Goal: Task Accomplishment & Management: Complete application form

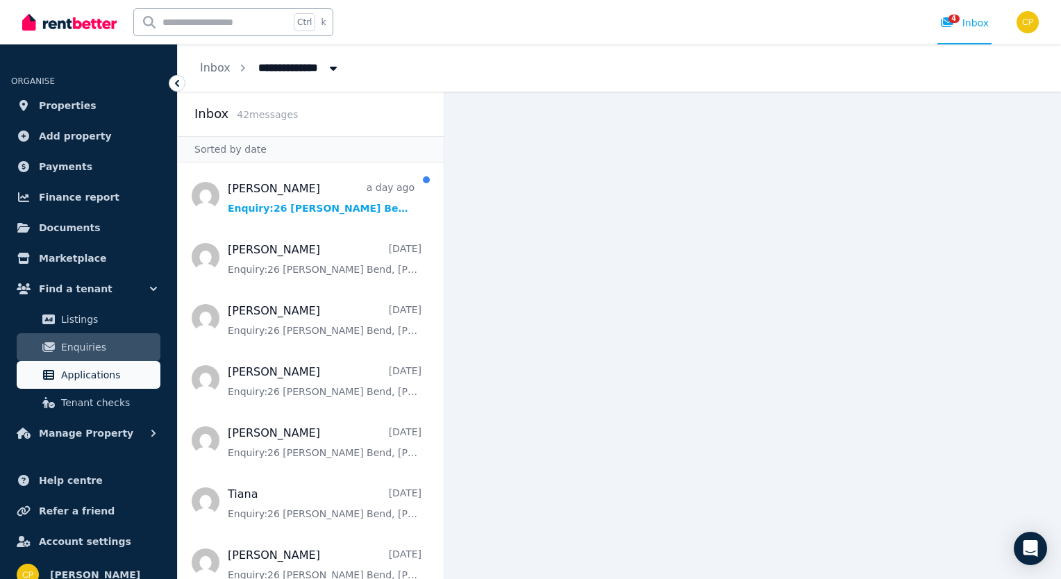
click at [92, 374] on span "Applications" at bounding box center [108, 375] width 94 height 17
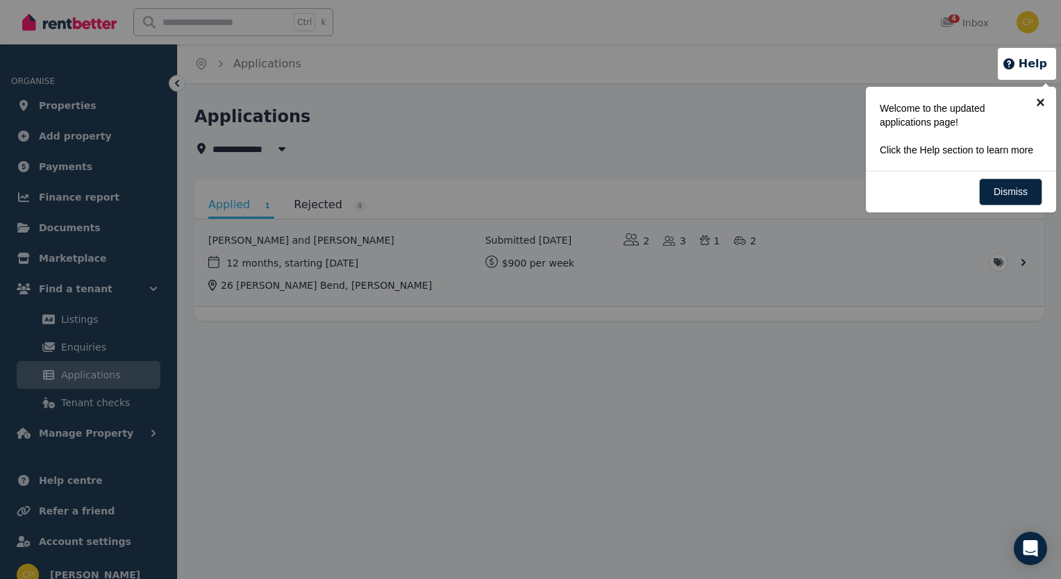
click at [1037, 100] on link "×" at bounding box center [1040, 102] width 31 height 31
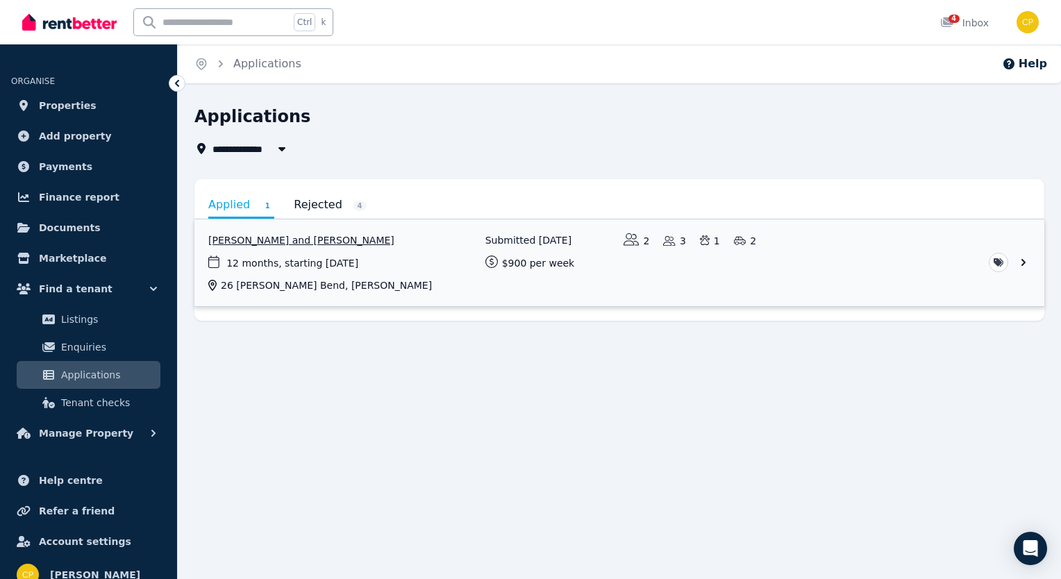
click at [1021, 260] on link "View application: Laura Cooper and Ross Cooper" at bounding box center [619, 262] width 850 height 87
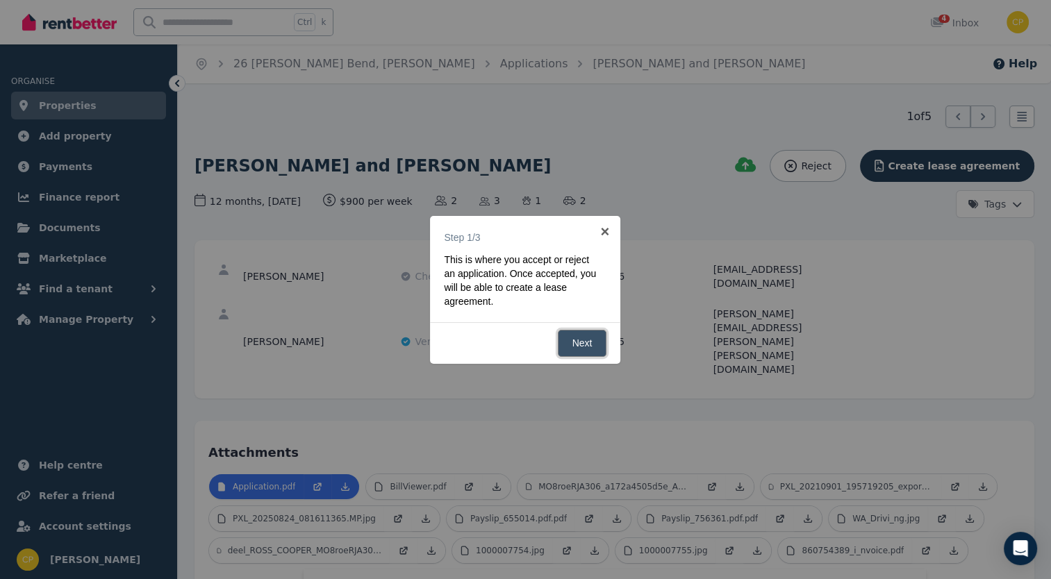
click at [575, 346] on link "Next" at bounding box center [582, 343] width 49 height 27
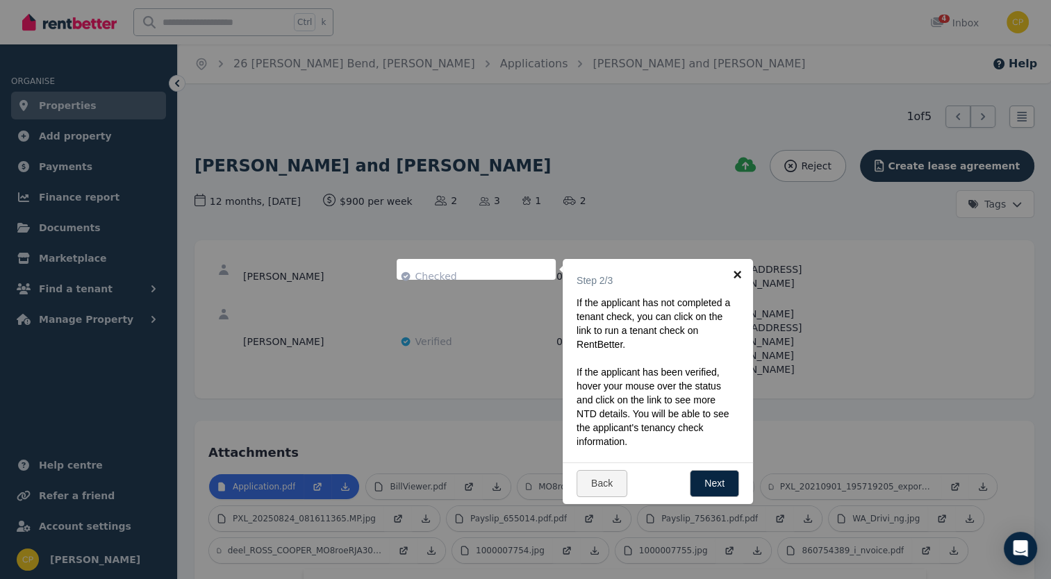
click at [733, 273] on link "×" at bounding box center [736, 274] width 31 height 31
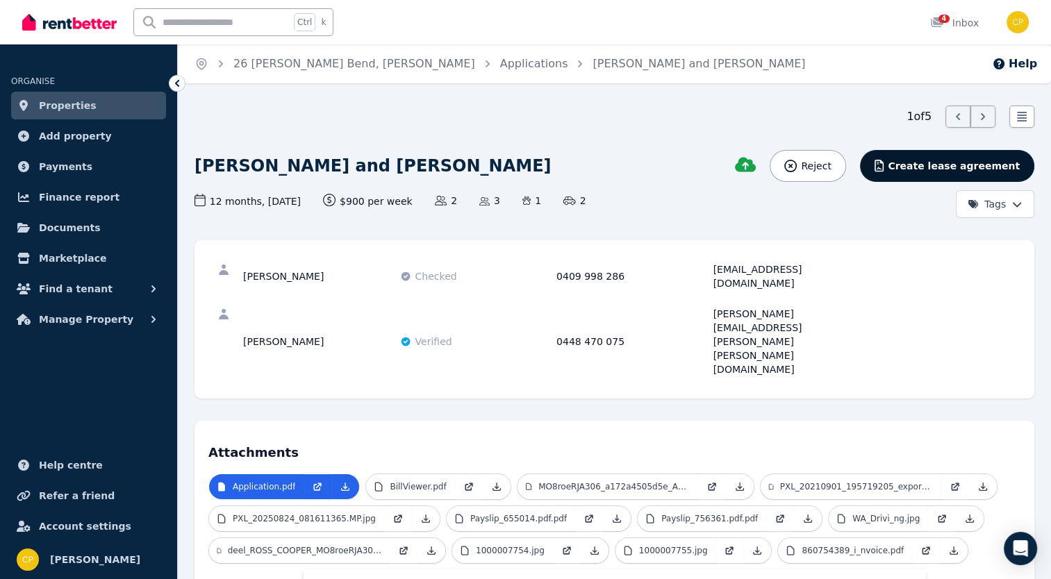
click at [949, 162] on span "Create lease agreement" at bounding box center [953, 166] width 132 height 14
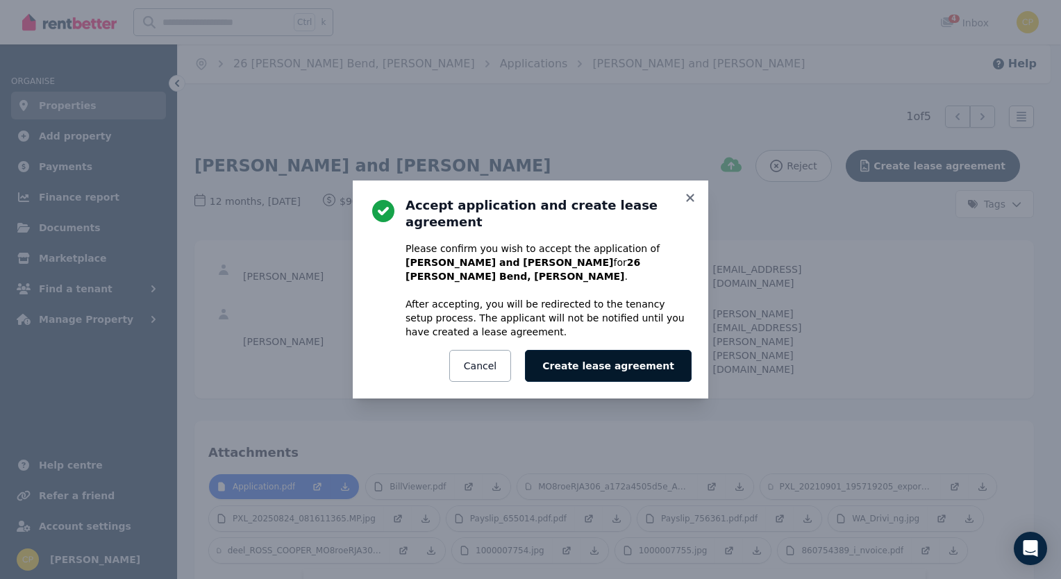
click at [635, 350] on button "Create lease agreement" at bounding box center [608, 366] width 167 height 32
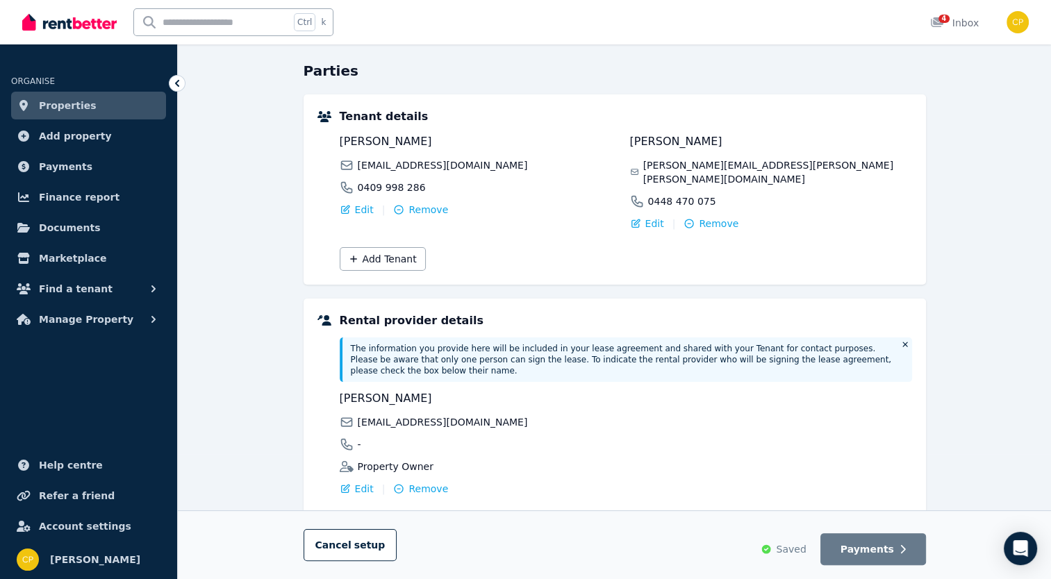
scroll to position [108, 0]
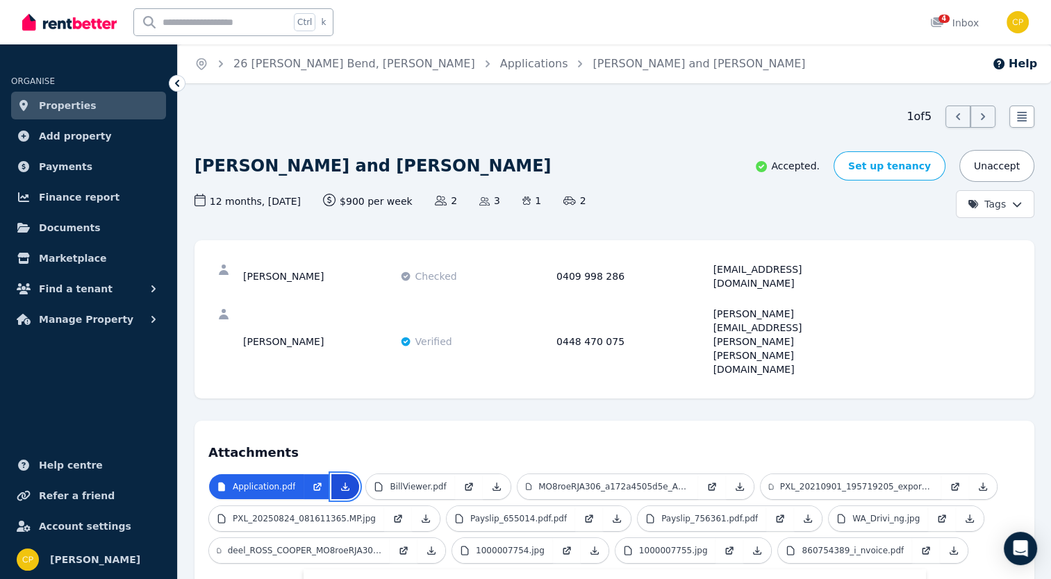
click at [340, 481] on icon at bounding box center [345, 486] width 11 height 11
click at [491, 481] on icon at bounding box center [496, 486] width 11 height 11
click at [734, 481] on icon at bounding box center [739, 486] width 11 height 11
click at [978, 483] on icon at bounding box center [982, 487] width 8 height 8
click at [964, 513] on icon at bounding box center [969, 518] width 11 height 11
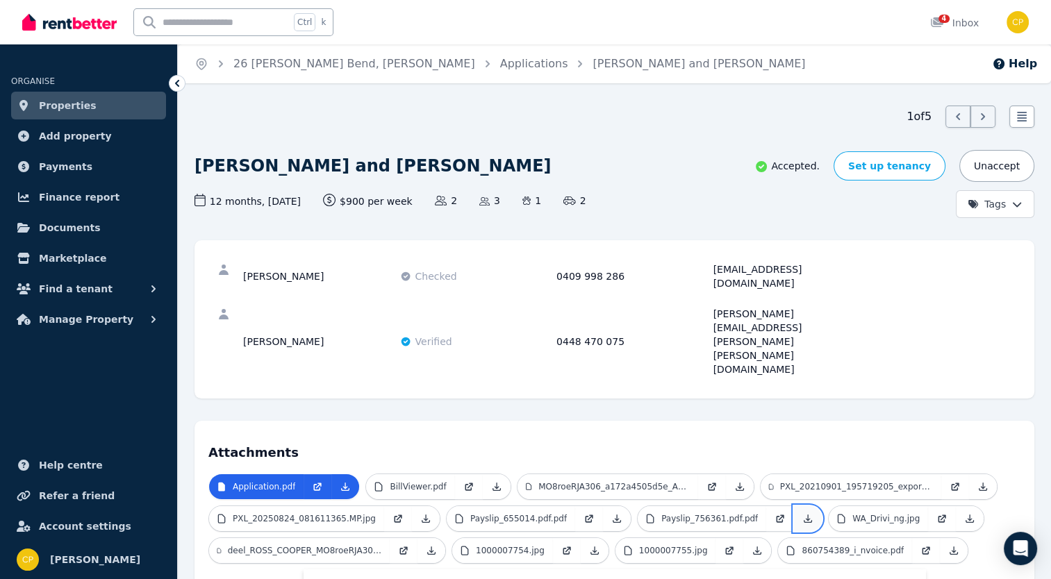
click at [802, 513] on icon at bounding box center [807, 518] width 11 height 11
click at [611, 513] on icon at bounding box center [616, 518] width 11 height 11
click at [422, 515] on icon at bounding box center [426, 519] width 8 height 8
click at [433, 545] on icon at bounding box center [431, 550] width 11 height 11
click at [589, 545] on icon at bounding box center [594, 550] width 11 height 11
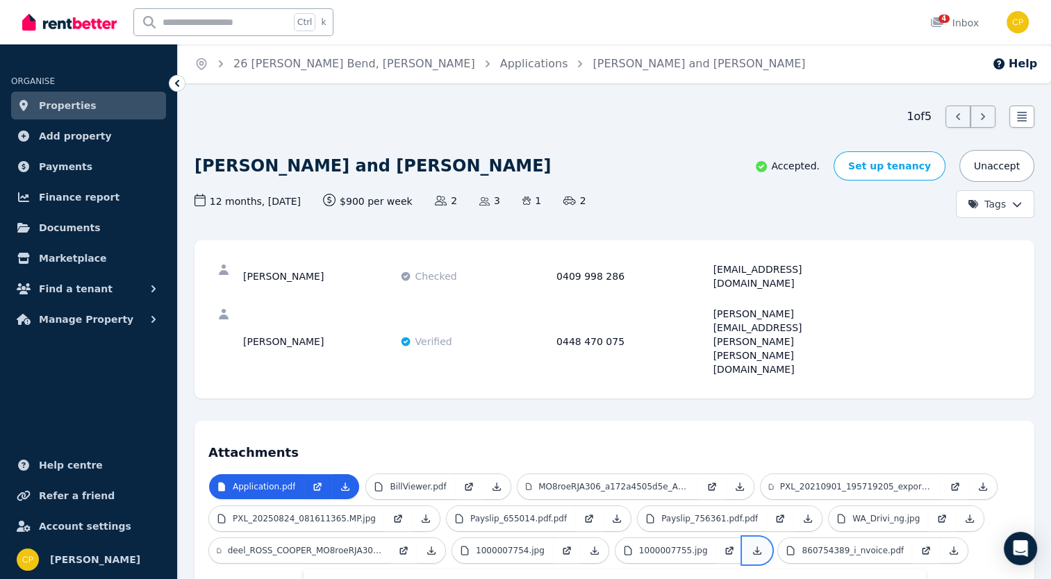
click at [751, 545] on icon at bounding box center [756, 550] width 11 height 11
click at [948, 545] on icon at bounding box center [953, 550] width 11 height 11
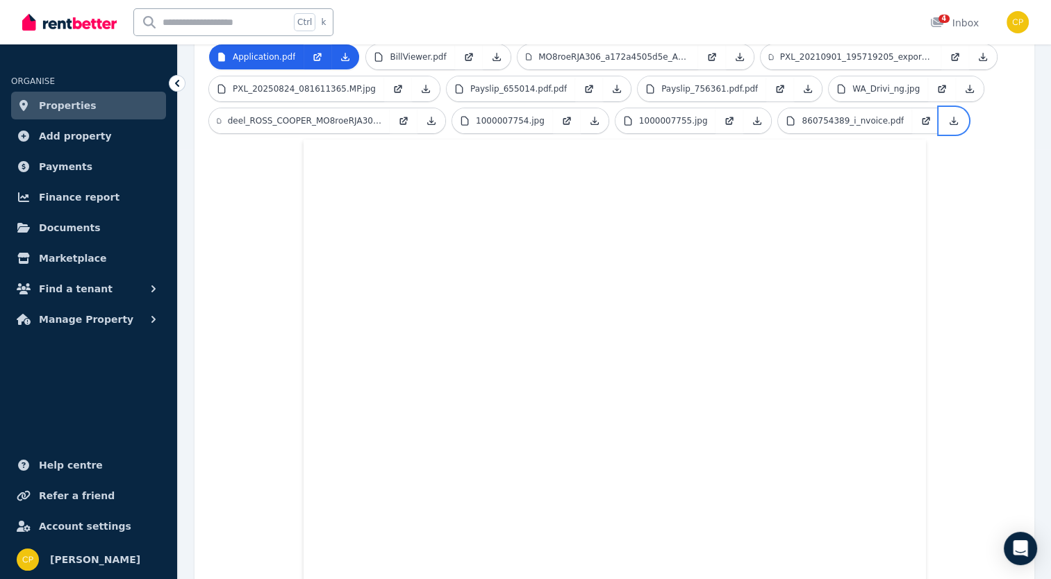
scroll to position [440, 0]
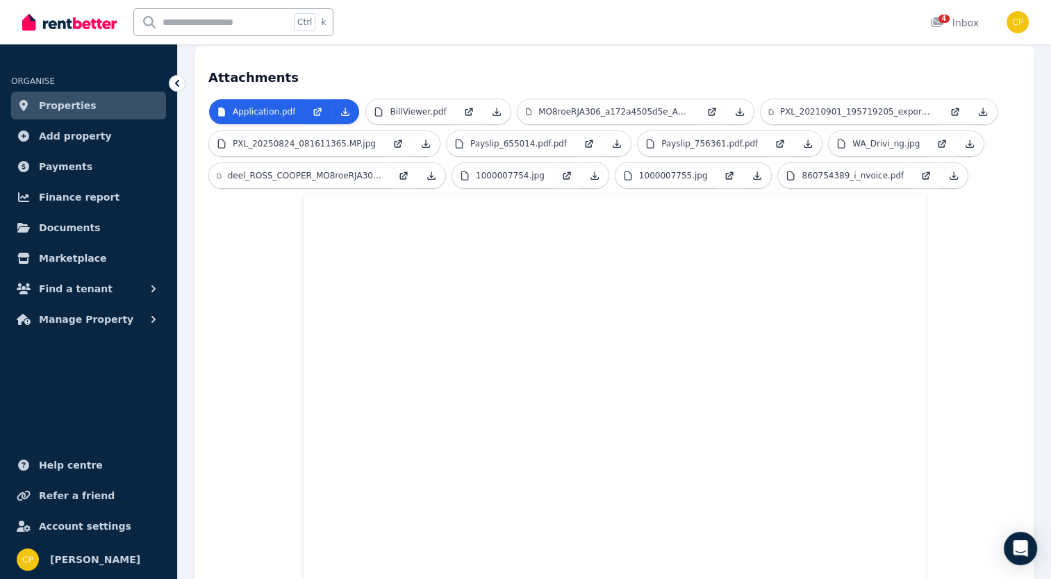
scroll to position [347, 0]
